Goal: Information Seeking & Learning: Check status

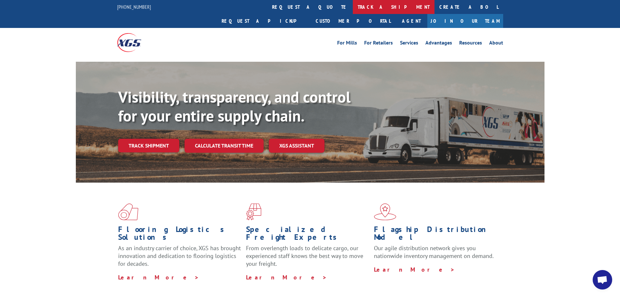
click at [331, 6] on link "track a shipment" at bounding box center [394, 7] width 82 height 14
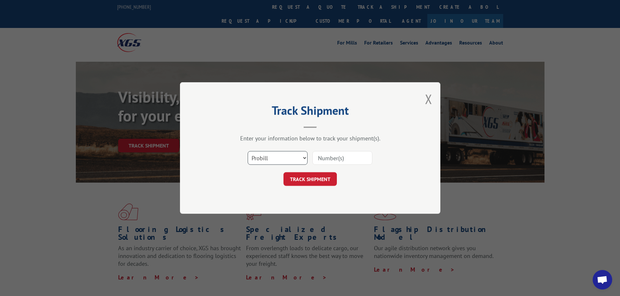
click at [303, 156] on select "Select category... Probill BOL PO" at bounding box center [278, 158] width 60 height 14
select select "bol"
click at [248, 151] on select "Select category... Probill BOL PO" at bounding box center [278, 158] width 60 height 14
click at [322, 157] on input at bounding box center [342, 158] width 60 height 14
type input "15176454"
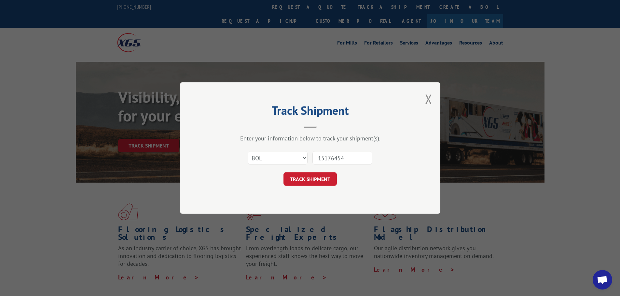
click button "TRACK SHIPMENT" at bounding box center [309, 179] width 53 height 14
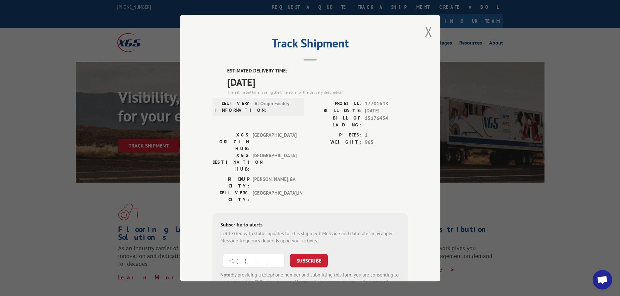
drag, startPoint x: 267, startPoint y: 220, endPoint x: 198, endPoint y: 221, distance: 69.0
click at [198, 218] on div "Track Shipment ESTIMATED DELIVERY TIME: [DATE] The estimated time is using the …" at bounding box center [310, 148] width 260 height 267
type input "[PHONE_NUMBER]"
